Goal: Find specific page/section: Find specific page/section

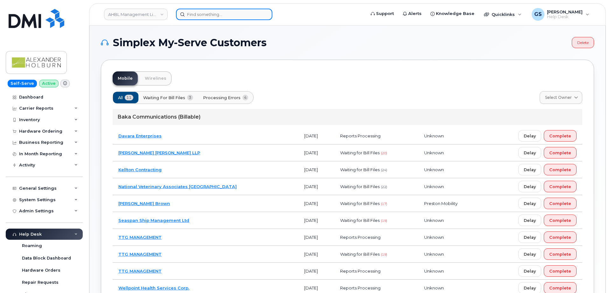
click at [183, 15] on input at bounding box center [224, 14] width 96 height 11
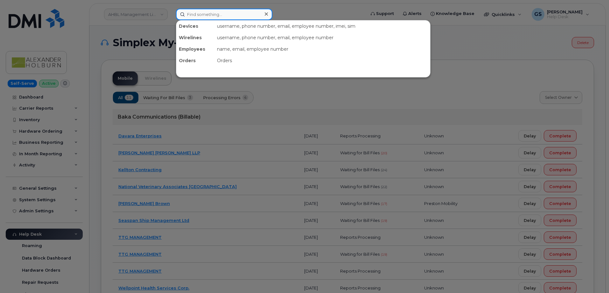
paste input "[PHONE_NUMBER]"
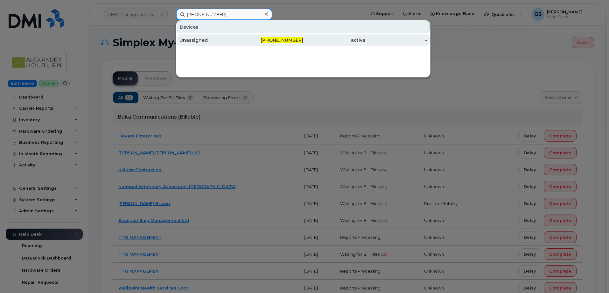
type input "[PHONE_NUMBER]"
click at [229, 42] on div "Unassigned" at bounding box center [211, 40] width 62 height 6
